Goal: Navigation & Orientation: Find specific page/section

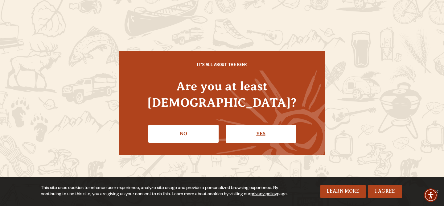
click at [240, 129] on link "Yes" at bounding box center [261, 133] width 70 height 18
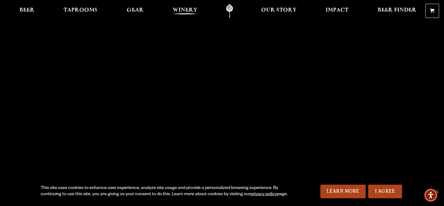
click at [191, 10] on span "Winery" at bounding box center [185, 10] width 25 height 5
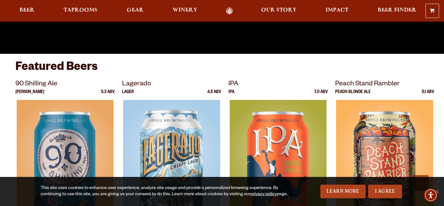
scroll to position [170, 0]
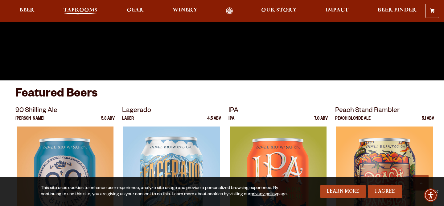
click at [82, 8] on span "Taprooms" at bounding box center [81, 10] width 34 height 5
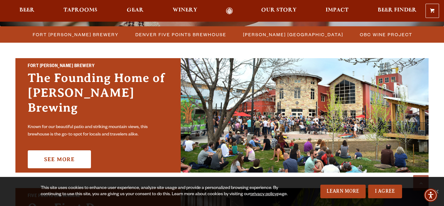
scroll to position [160, 0]
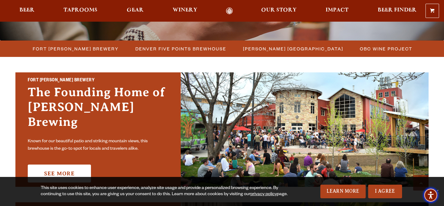
click at [439, 189] on span "Accessibility Menu" at bounding box center [431, 195] width 22 height 22
click at [438, 187] on img "Accessibility Menu" at bounding box center [431, 194] width 15 height 15
click at [377, 192] on link "I Agree" at bounding box center [385, 191] width 34 height 14
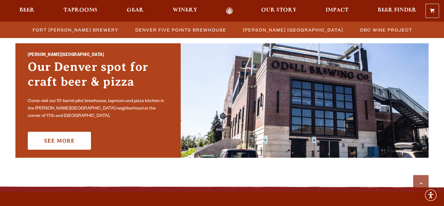
scroll to position [448, 0]
